Goal: Task Accomplishment & Management: Complete application form

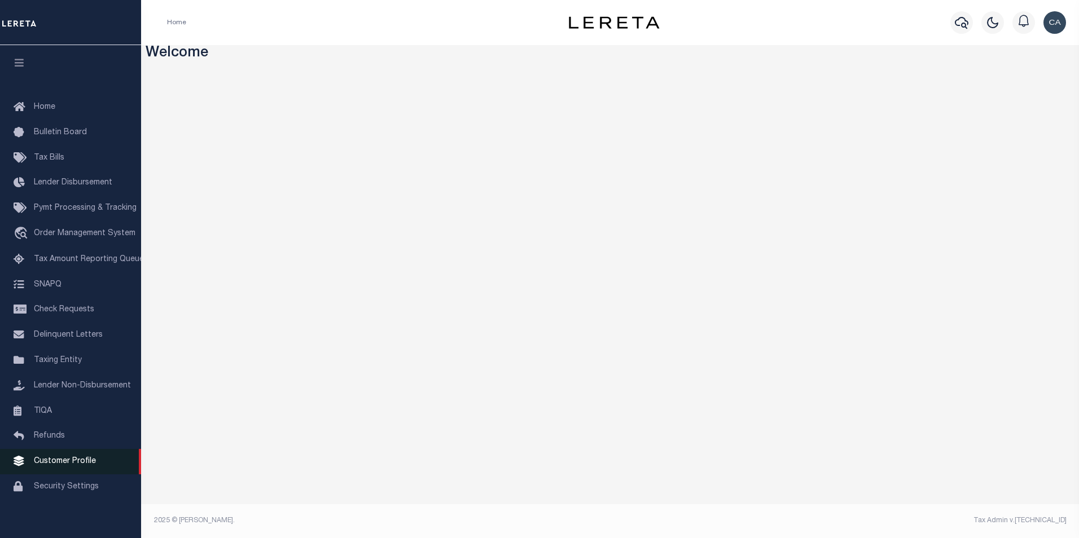
click at [78, 466] on span "Customer Profile" at bounding box center [65, 462] width 62 height 8
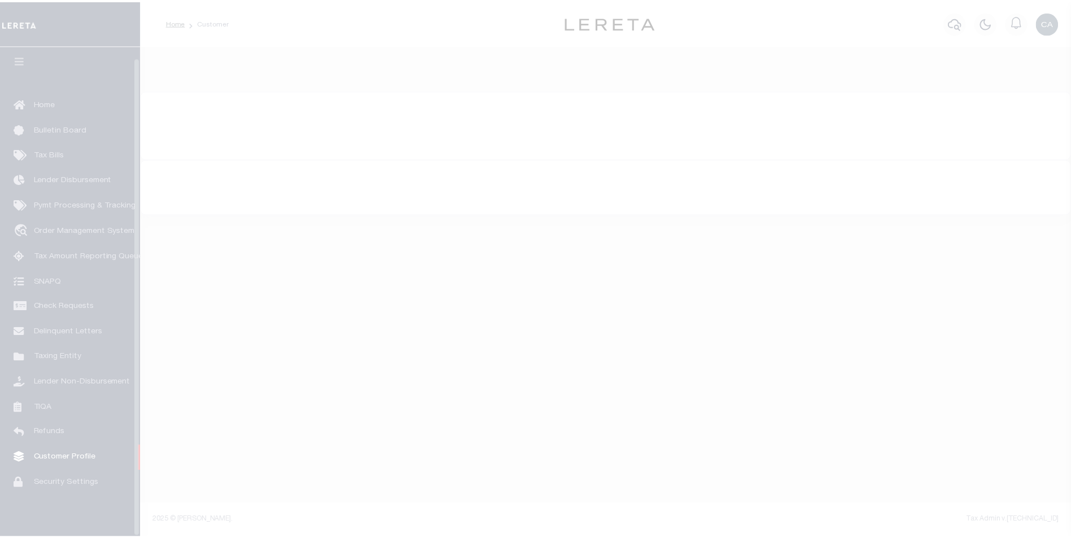
scroll to position [11, 0]
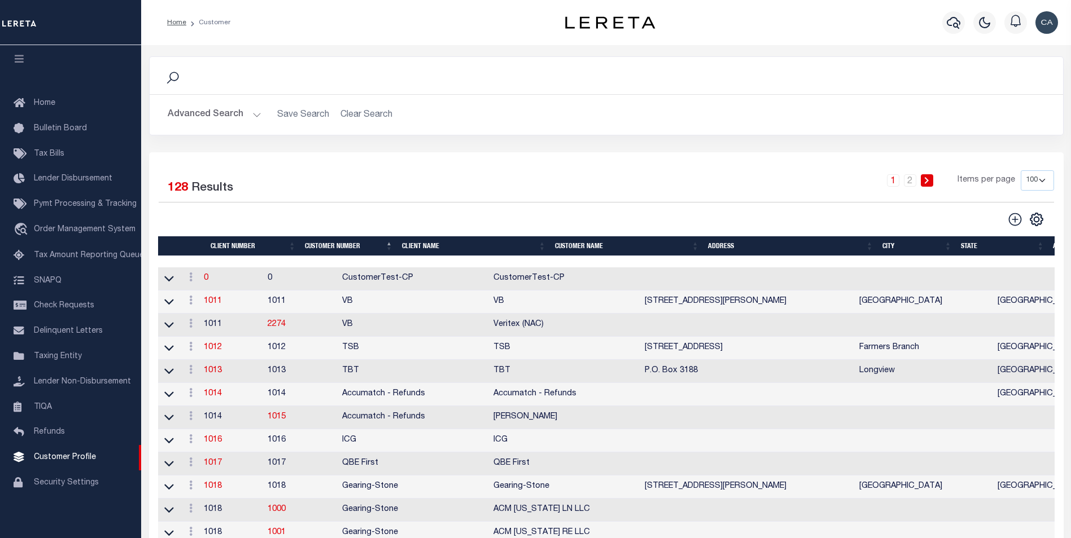
click at [235, 117] on button "Advanced Search" at bounding box center [215, 115] width 94 height 22
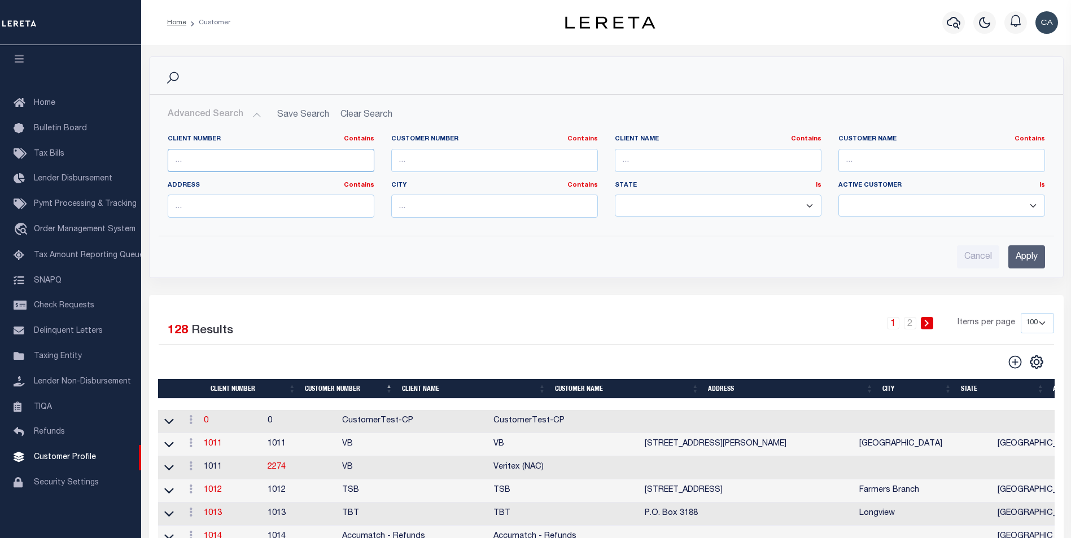
click at [282, 155] on input "text" at bounding box center [271, 160] width 207 height 23
type input "2124"
click at [1026, 254] on input "Apply" at bounding box center [1026, 256] width 37 height 23
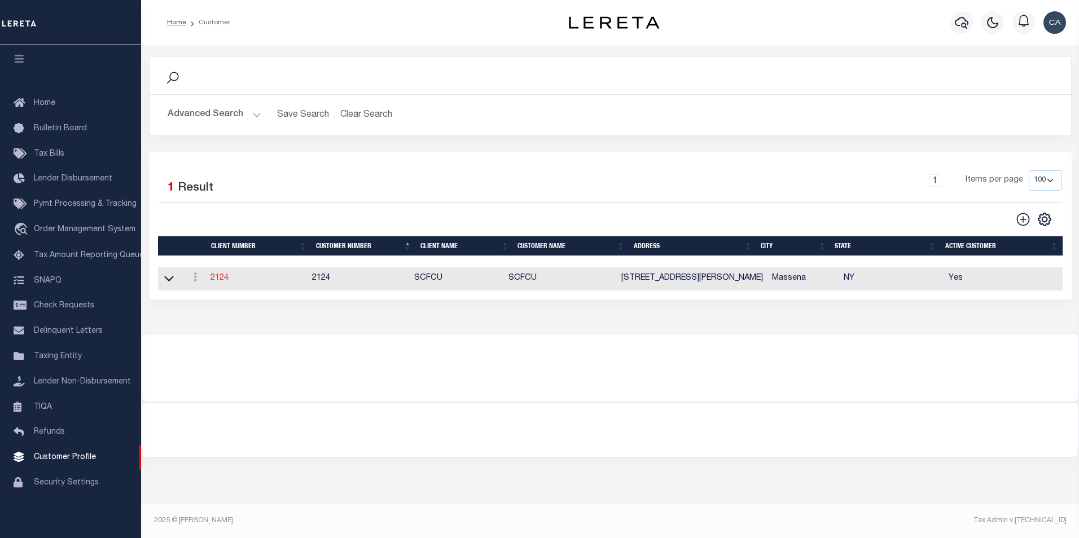
click at [226, 277] on link "2124" at bounding box center [220, 278] width 18 height 8
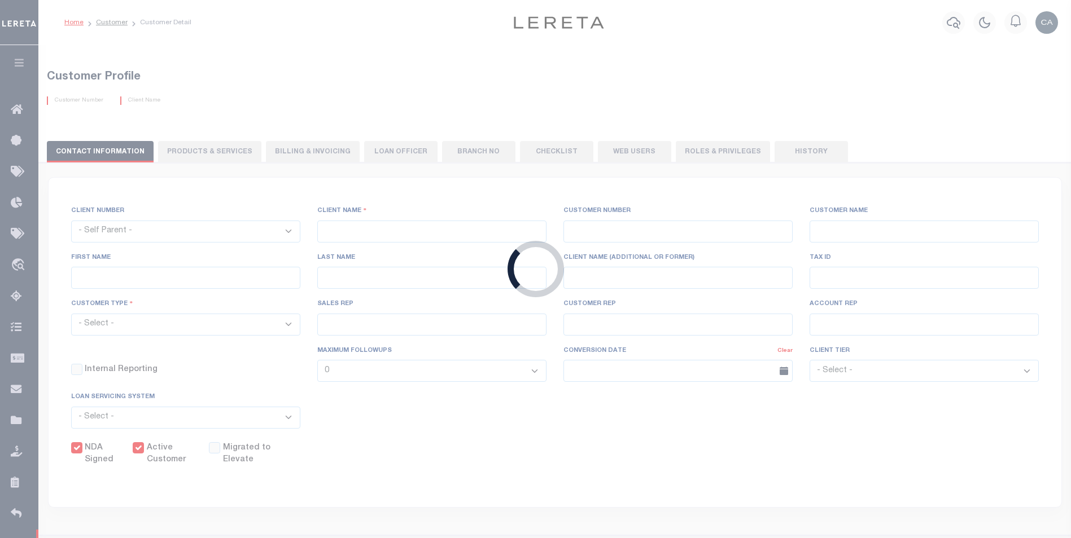
select select
type input "SCFCU"
type input "2124"
type input "SCFCU"
type input "Trudi"
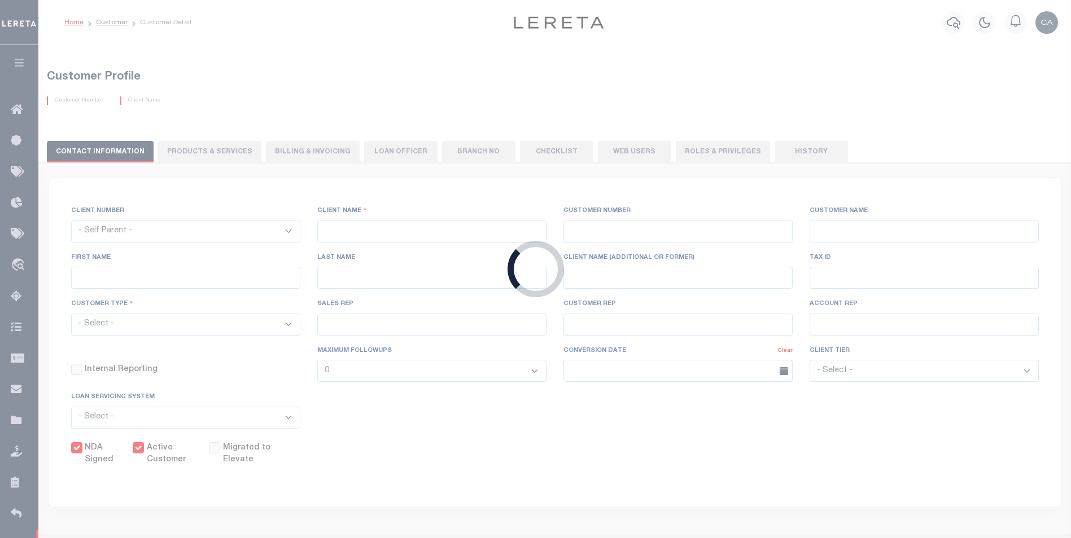
type input "LaTrace"
select select "Mixed Portfolio"
type input "Barbara Kendrick"
type input "Beth Wiebe"
checkbox input "true"
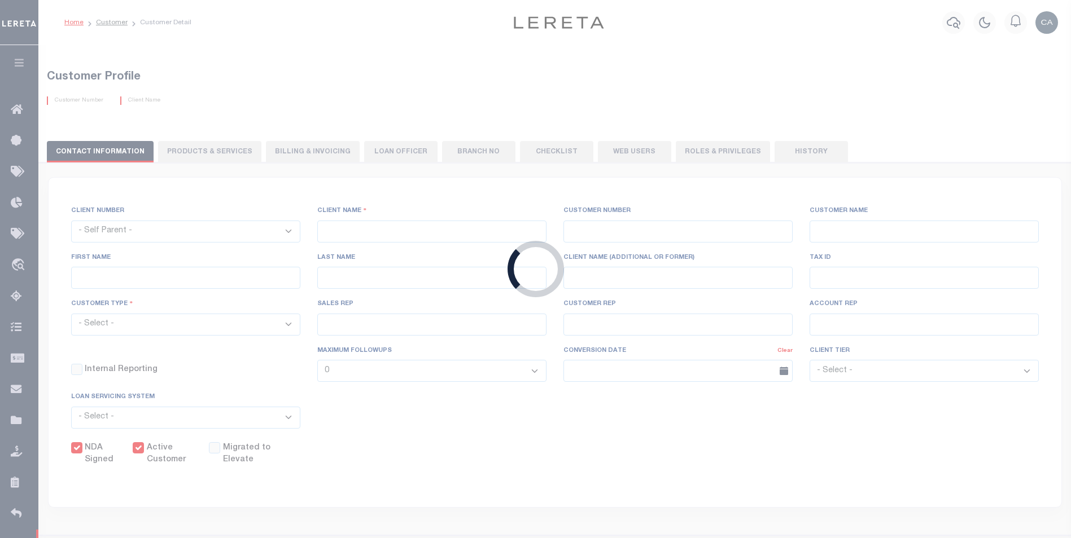
checkbox input "true"
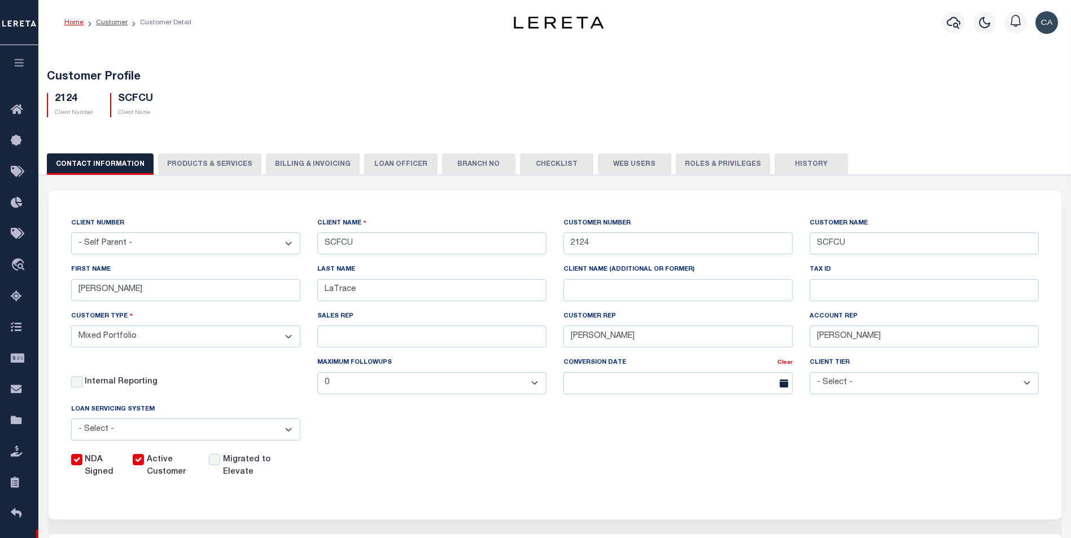
click at [206, 165] on button "PRODUCTS & SERVICES" at bounding box center [209, 164] width 103 height 21
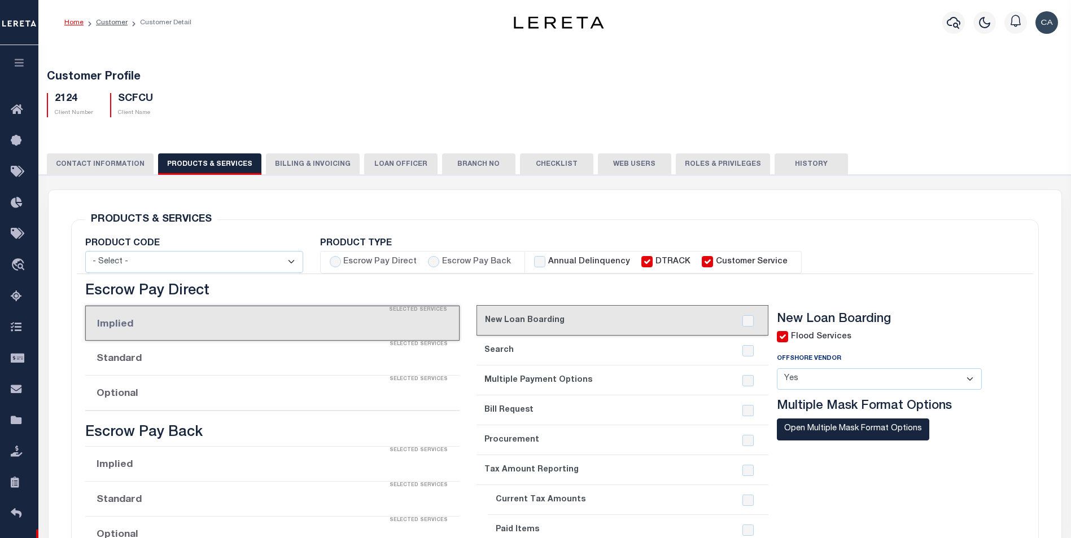
select select "STX"
radio input "true"
checkbox input "true"
type textarea "Redemptions - $76.00 per cert $5.00 per parcel over 4 3/2/23 KRas updated new p…"
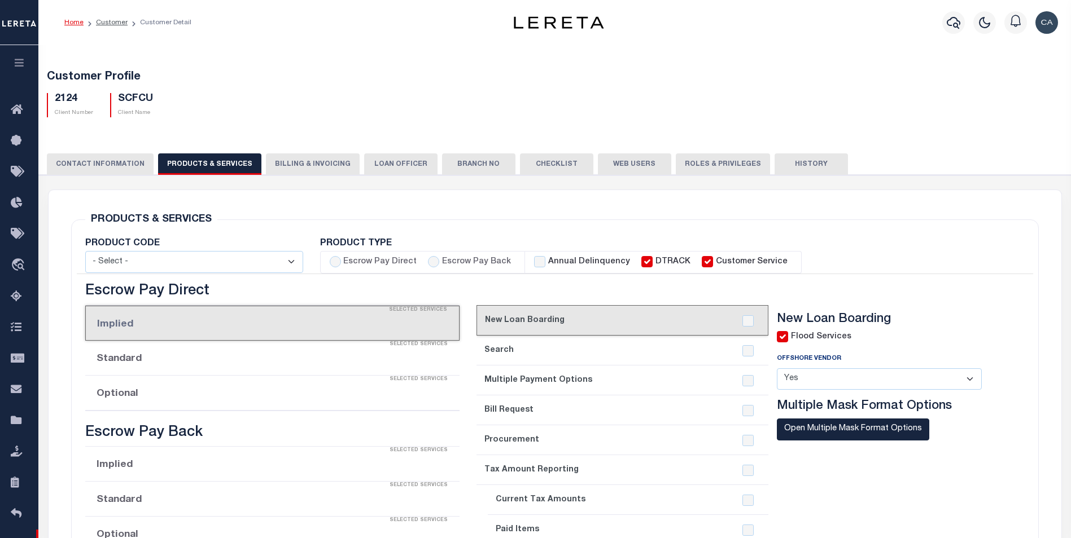
checkbox input "true"
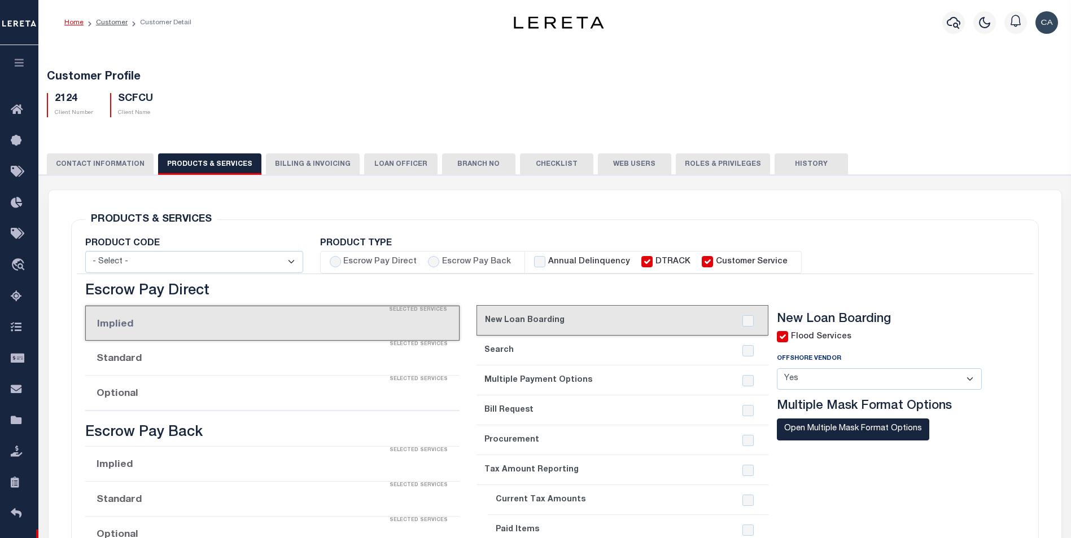
checkbox input "true"
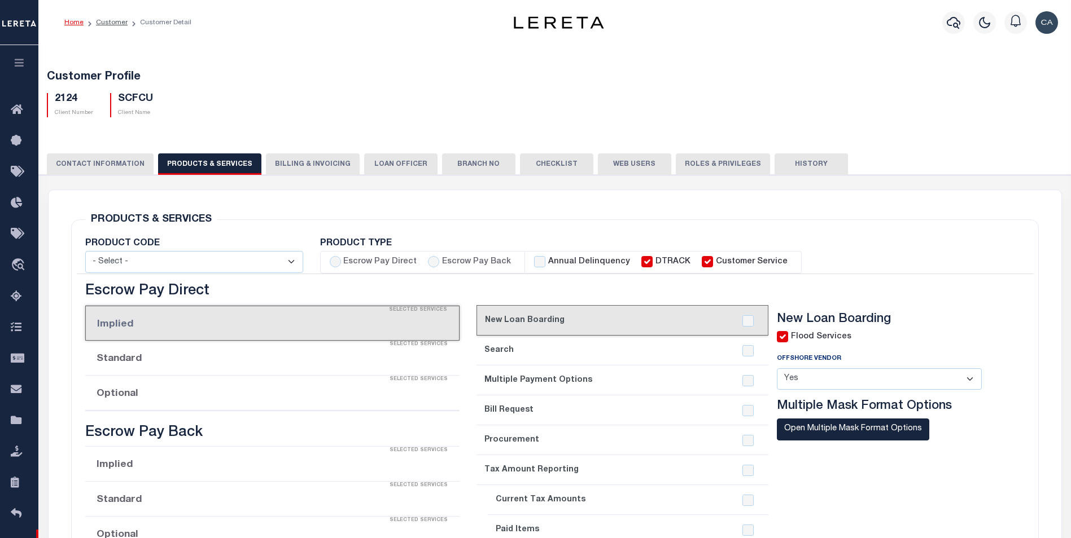
checkbox input "true"
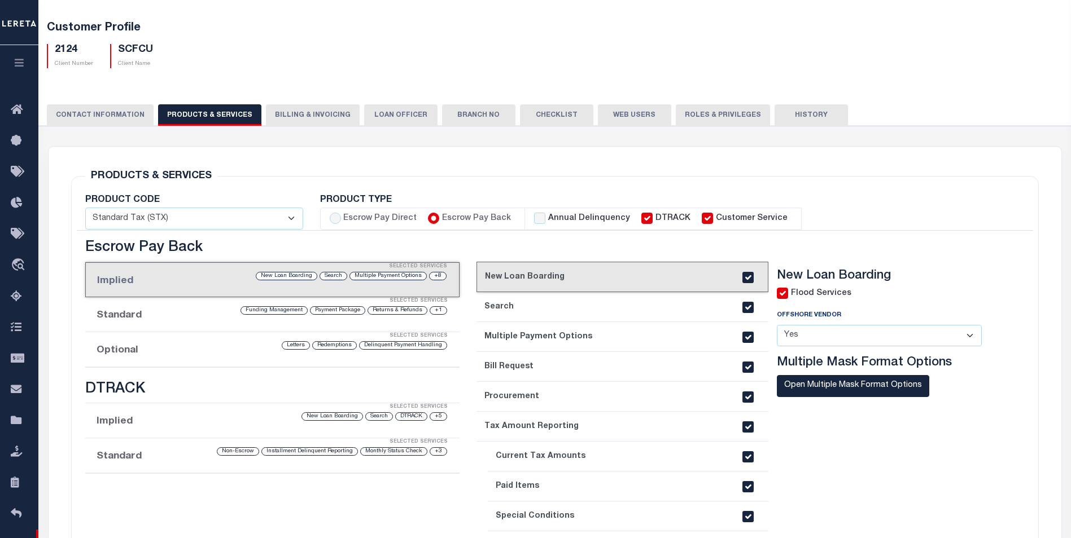
scroll to position [56, 0]
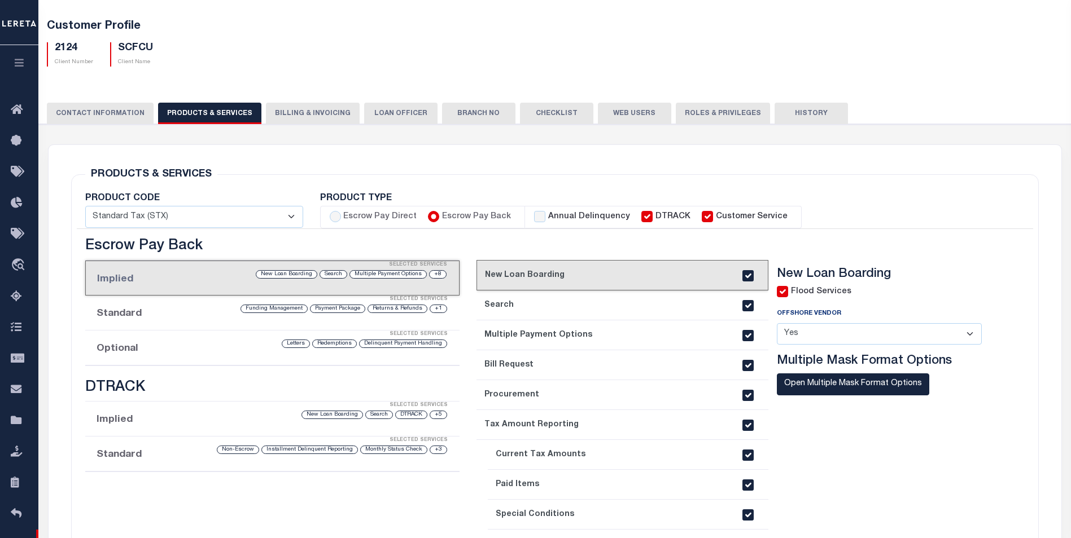
click at [813, 291] on label "Flood Services" at bounding box center [821, 292] width 60 height 12
click at [786, 292] on input "checkbox" at bounding box center [782, 291] width 11 height 11
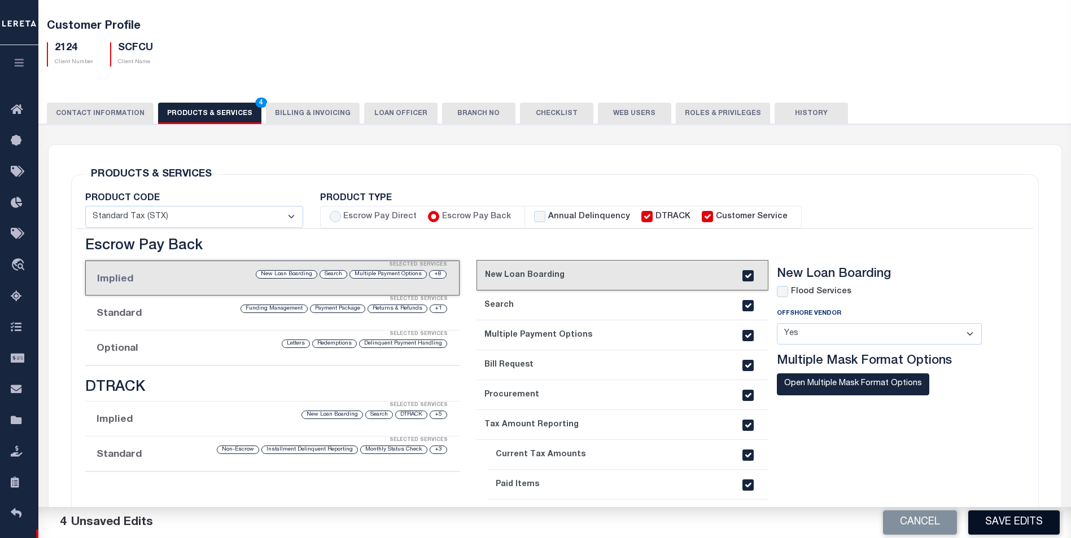
click at [1010, 525] on button "Save Edits" at bounding box center [1013, 523] width 91 height 24
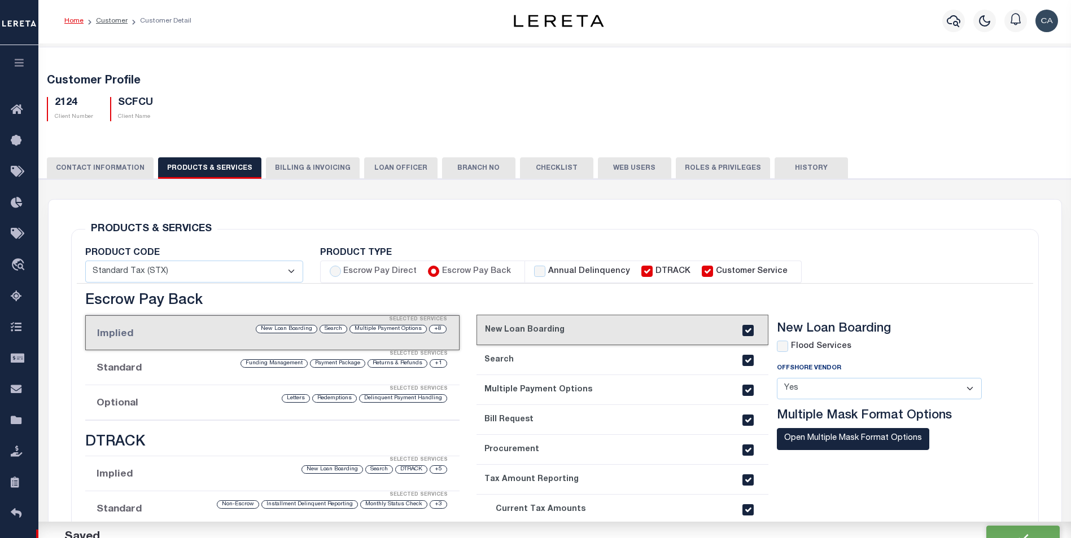
scroll to position [0, 0]
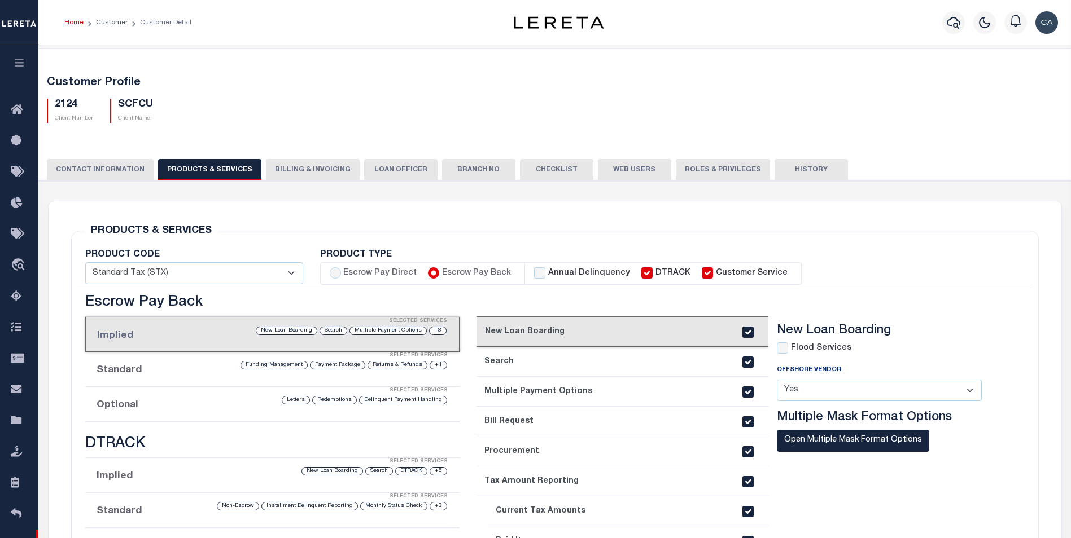
click at [805, 341] on div "New Loan Boarding Flood Services Offshore Vendor - Select - Yes No Multiple Mas…" at bounding box center [887, 405] width 239 height 165
click at [803, 343] on label "Flood Services" at bounding box center [821, 349] width 60 height 12
click at [785, 348] on input "checkbox" at bounding box center [782, 348] width 11 height 11
checkbox input "true"
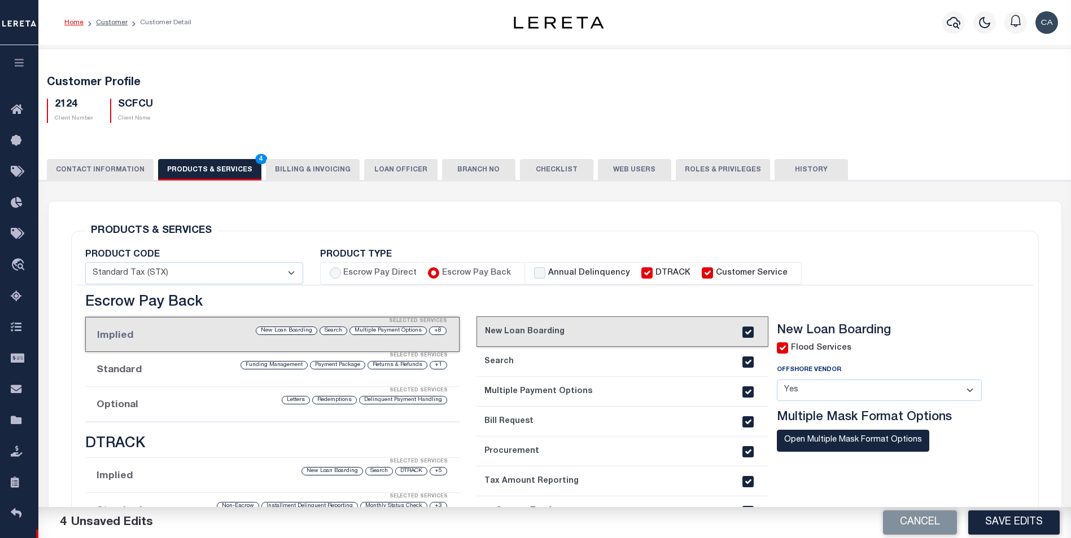
click at [936, 356] on div "Flood Services Offshore Vendor - Select - Yes No Multiple Mask Format Options" at bounding box center [888, 411] width 222 height 137
click at [1009, 514] on button "Save Edits" at bounding box center [1013, 523] width 91 height 24
